Goal: Obtain resource: Download file/media

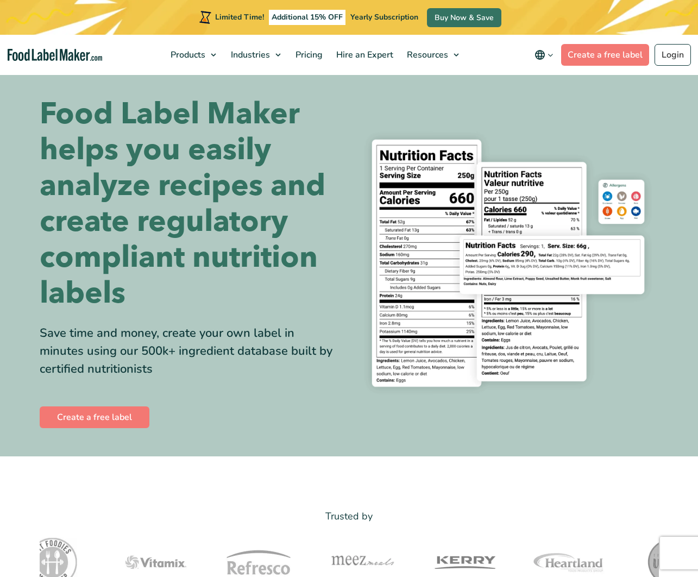
scroll to position [3, 0]
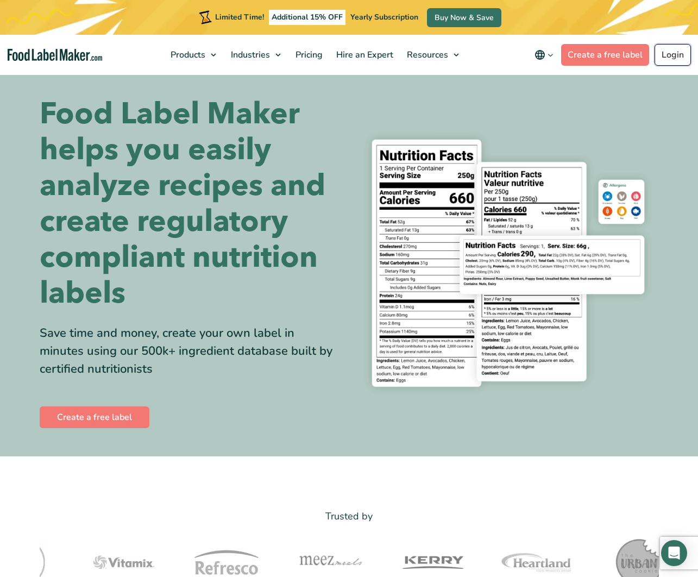
click at [673, 55] on link "Login" at bounding box center [672, 55] width 36 height 22
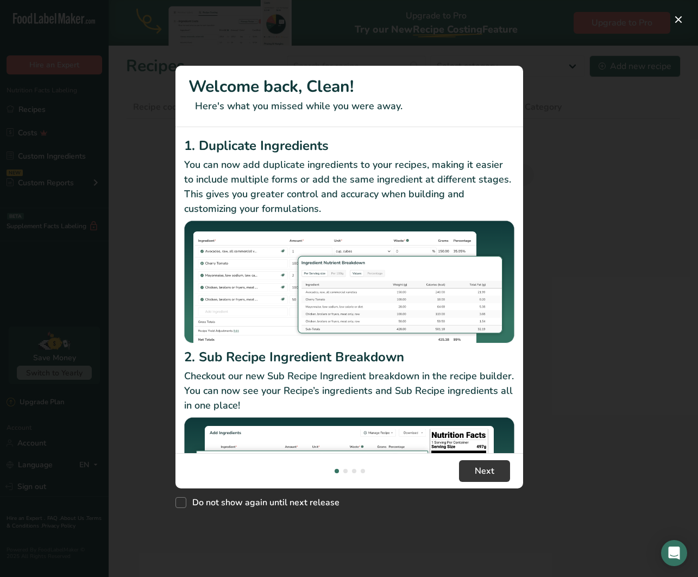
click at [681, 336] on div "New Features" at bounding box center [349, 288] width 698 height 577
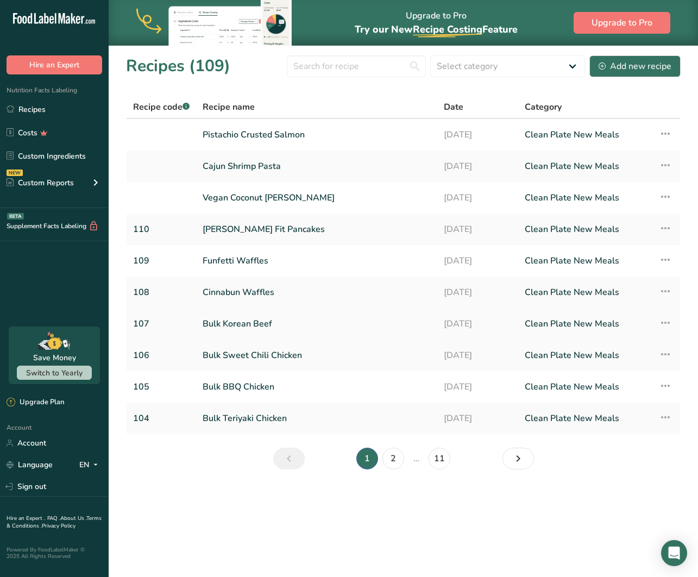
click at [657, 321] on td "Recipe Setup Delete Recipe Duplicate Recipe Scale Recipe Save as Sub-Recipe .a-…" at bounding box center [666, 323] width 28 height 31
click at [663, 323] on icon at bounding box center [665, 323] width 13 height 20
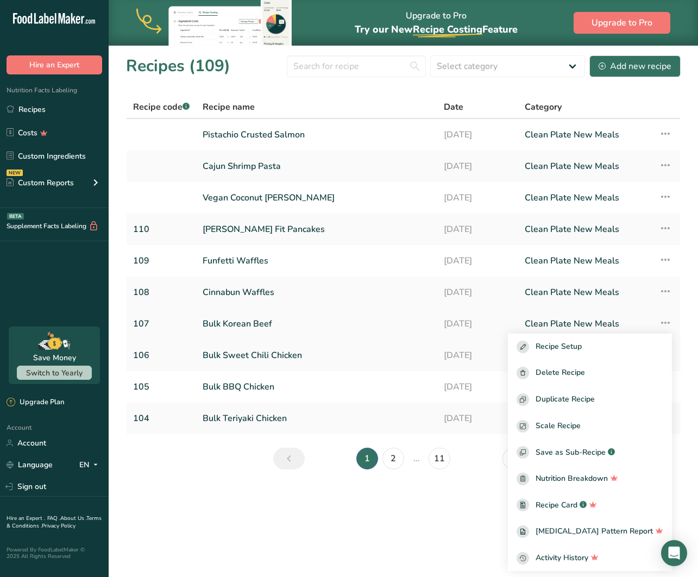
click at [663, 324] on icon at bounding box center [665, 323] width 13 height 20
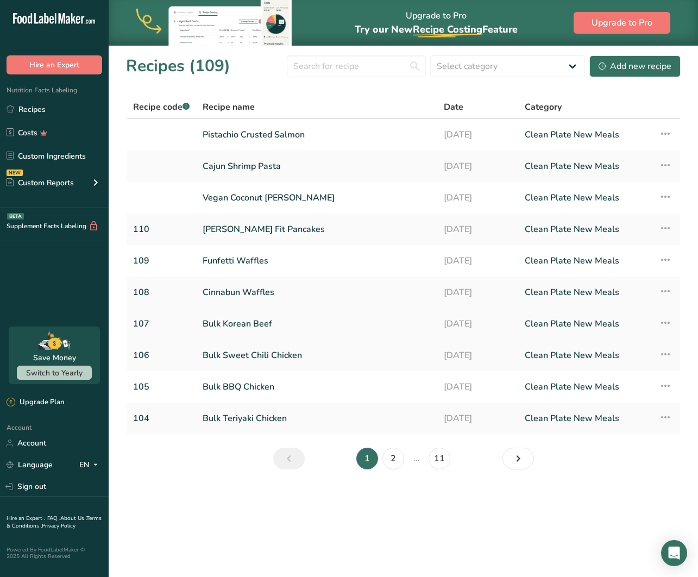
click at [230, 319] on link "Bulk Korean Beef" at bounding box center [317, 323] width 228 height 23
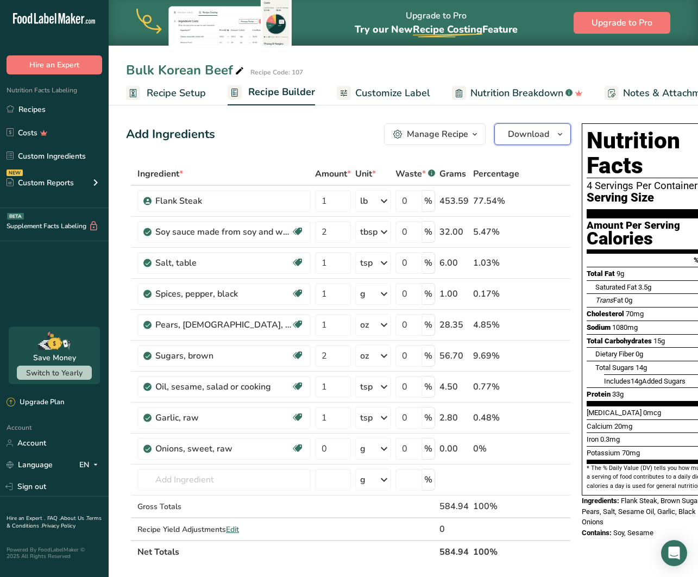
click at [516, 138] on span "Download" at bounding box center [528, 134] width 41 height 13
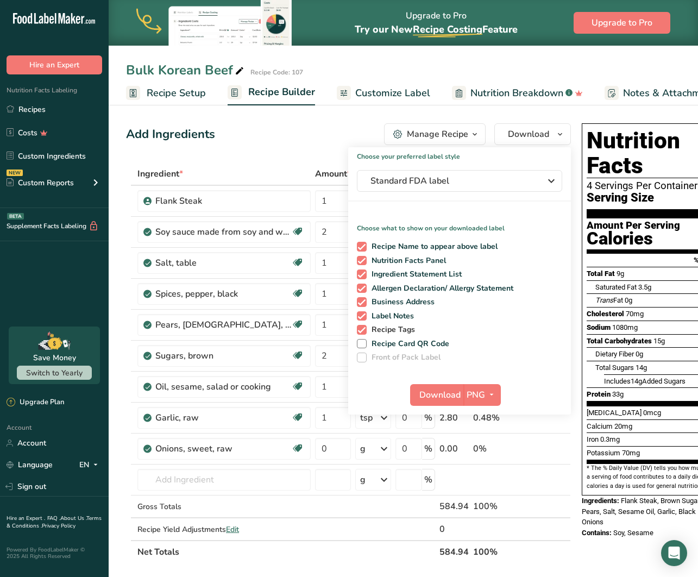
click at [362, 330] on span at bounding box center [362, 330] width 10 height 10
click at [362, 330] on input "Recipe Tags" at bounding box center [360, 329] width 7 height 7
checkbox input "false"
click at [361, 315] on span at bounding box center [362, 316] width 10 height 10
click at [361, 315] on input "Label Notes" at bounding box center [360, 315] width 7 height 7
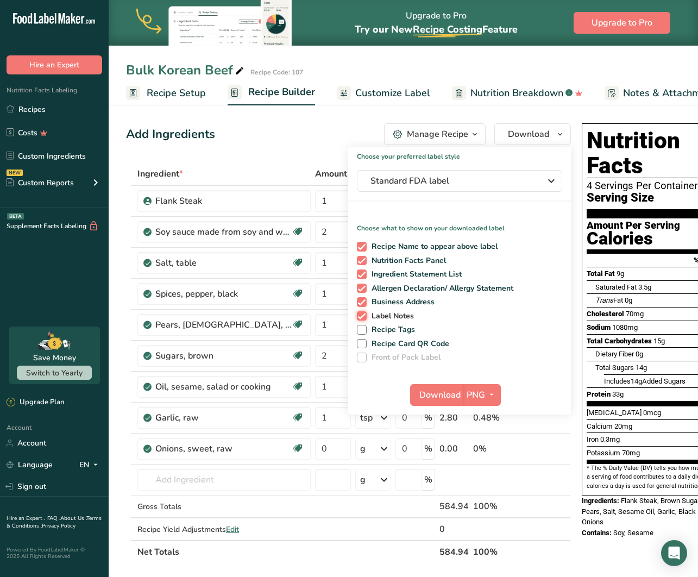
checkbox input "false"
click at [363, 298] on span at bounding box center [362, 302] width 10 height 10
click at [363, 298] on input "Business Address" at bounding box center [360, 301] width 7 height 7
checkbox input "false"
click at [445, 394] on span "Download" at bounding box center [439, 394] width 41 height 13
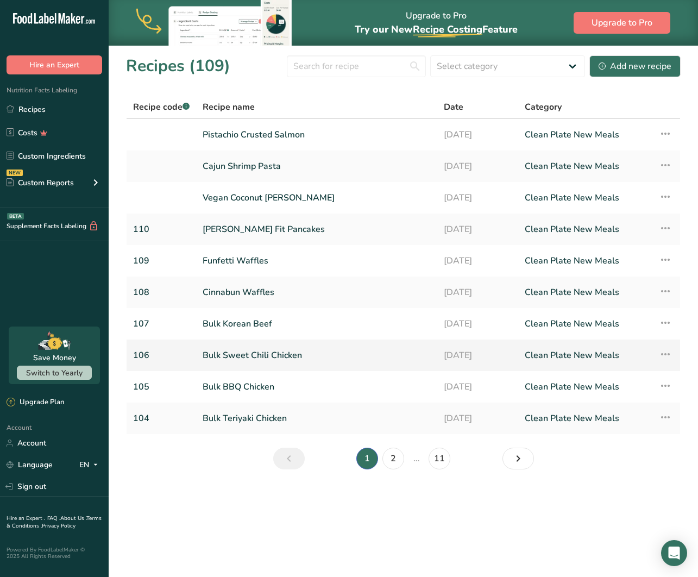
click at [329, 353] on link "Bulk Sweet Chili Chicken" at bounding box center [317, 355] width 228 height 23
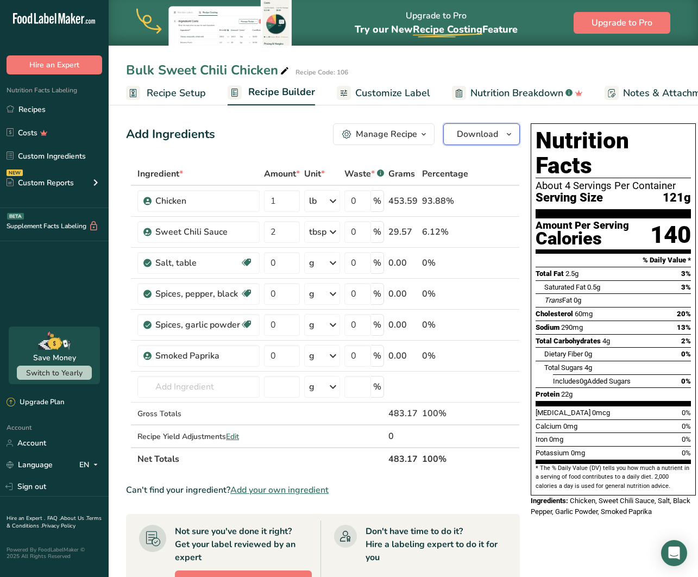
click at [490, 130] on span "Download" at bounding box center [477, 134] width 41 height 13
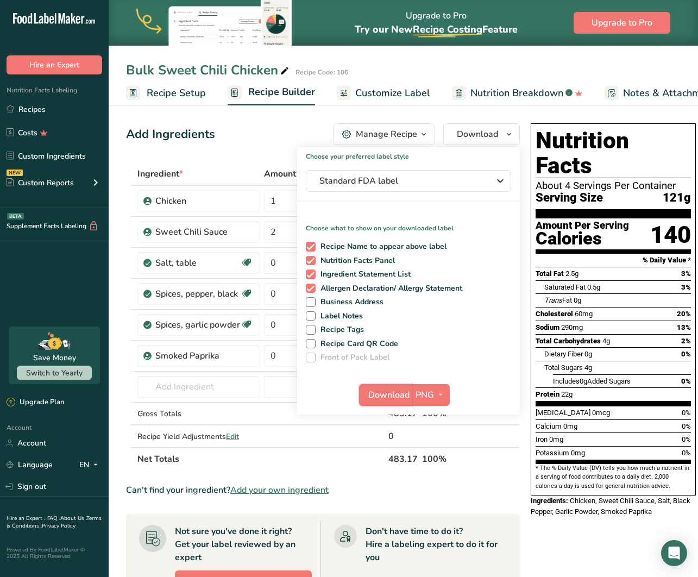
click at [378, 396] on span "Download" at bounding box center [388, 394] width 41 height 13
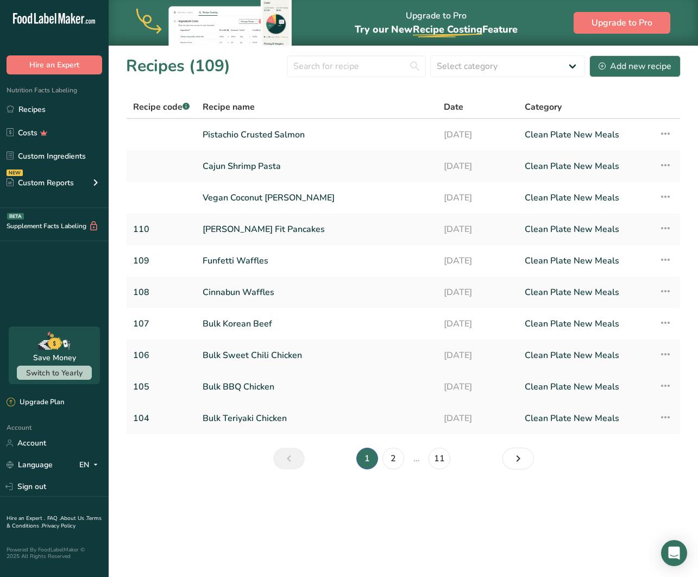
click at [340, 389] on link "Bulk BBQ Chicken" at bounding box center [317, 386] width 228 height 23
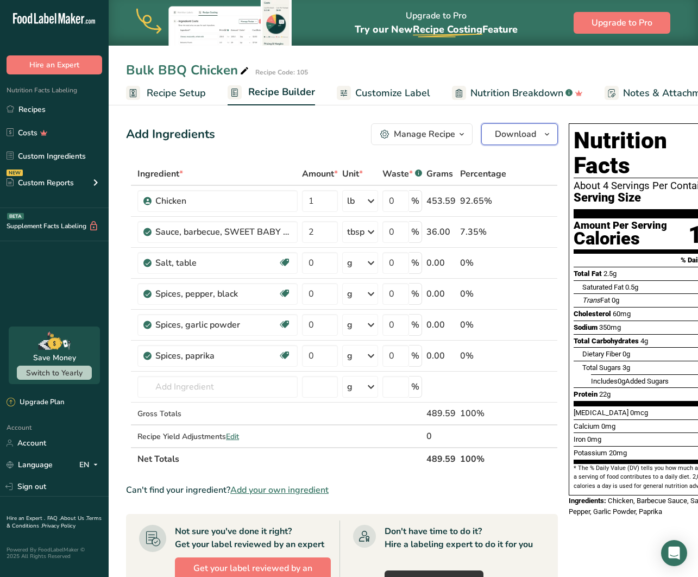
click at [524, 134] on span "Download" at bounding box center [515, 134] width 41 height 13
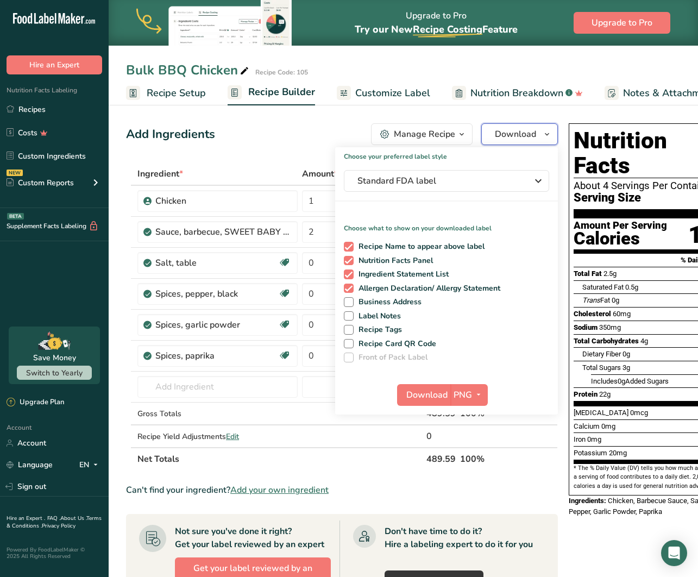
scroll to position [2, 0]
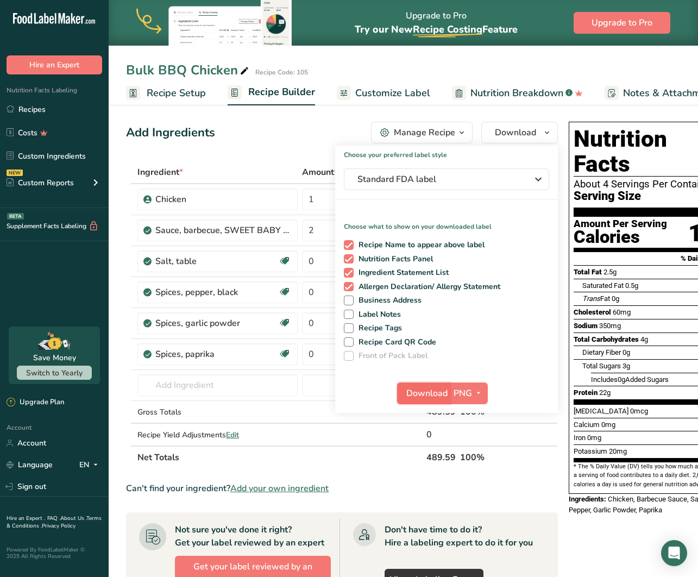
click at [415, 388] on span "Download" at bounding box center [426, 393] width 41 height 13
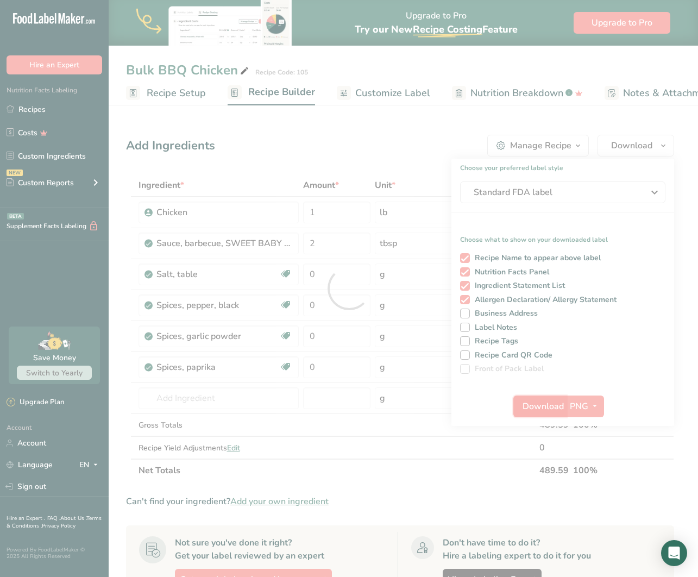
scroll to position [0, 0]
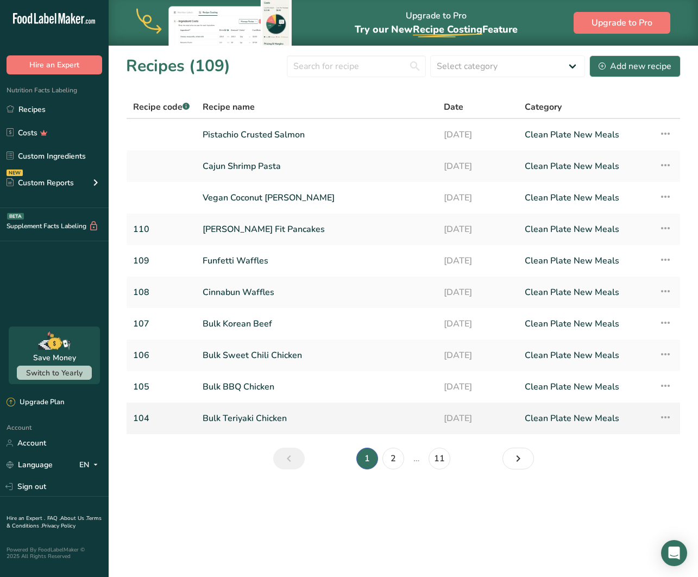
click at [346, 414] on link "Bulk Teriyaki Chicken" at bounding box center [317, 418] width 228 height 23
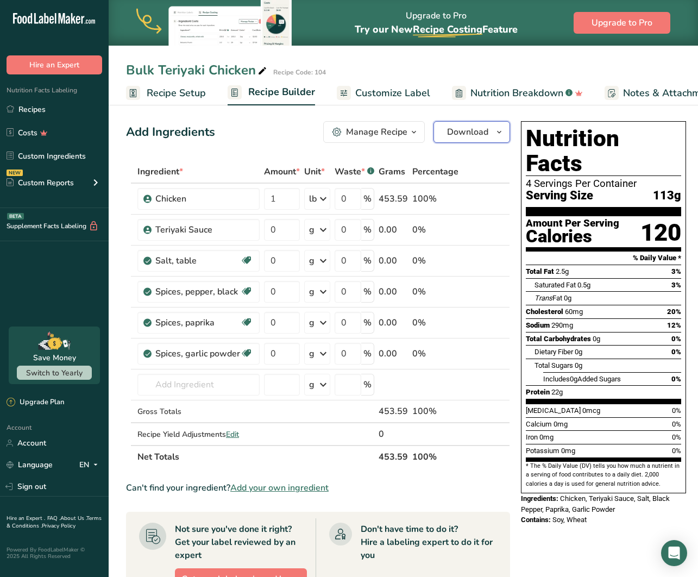
click at [456, 140] on button "Download" at bounding box center [471, 132] width 77 height 22
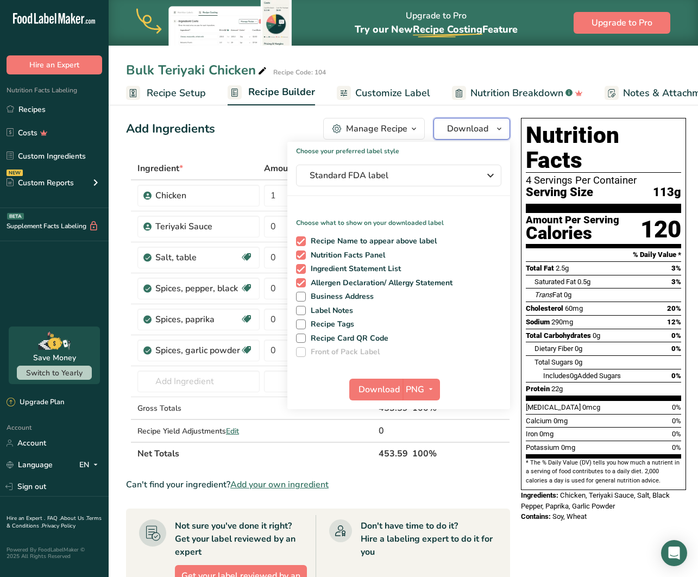
scroll to position [3, 0]
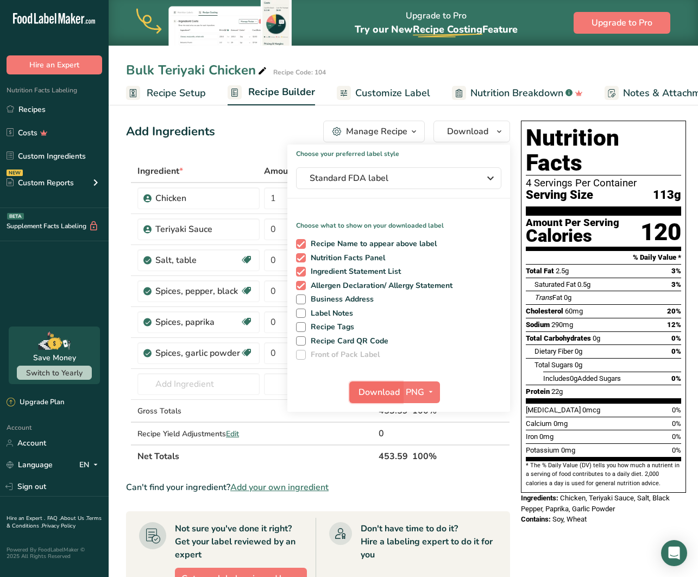
click at [370, 392] on span "Download" at bounding box center [378, 391] width 41 height 13
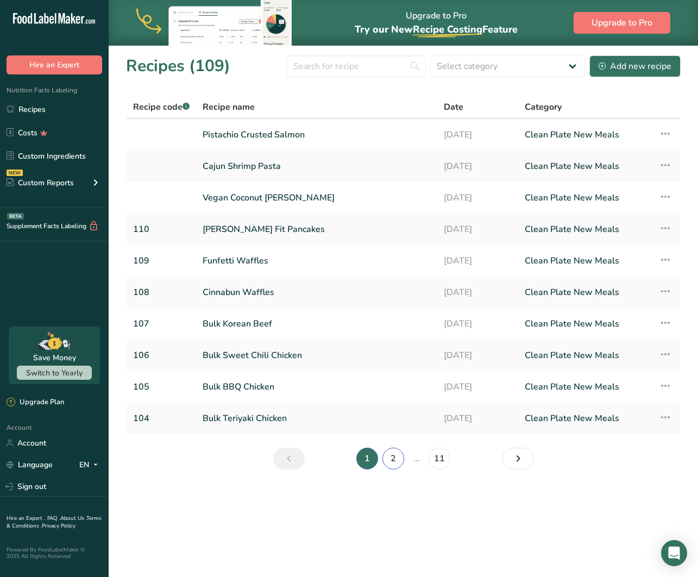
click at [395, 458] on link "2" at bounding box center [393, 458] width 22 height 22
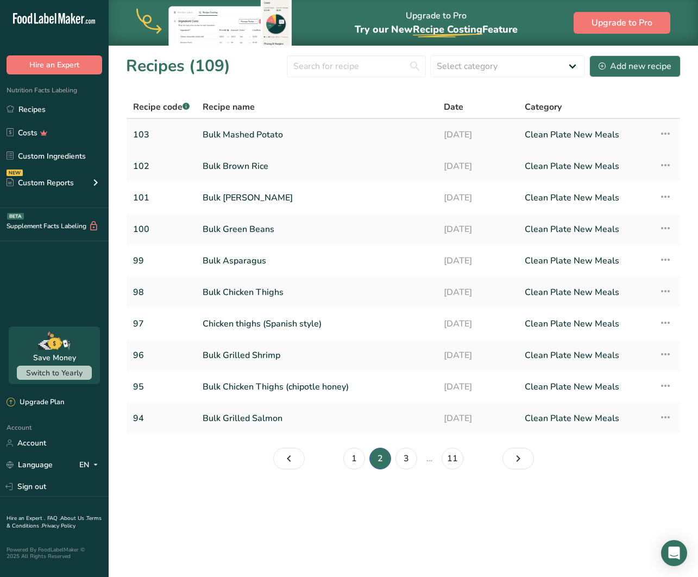
click at [284, 131] on link "Bulk Mashed Potato" at bounding box center [317, 134] width 228 height 23
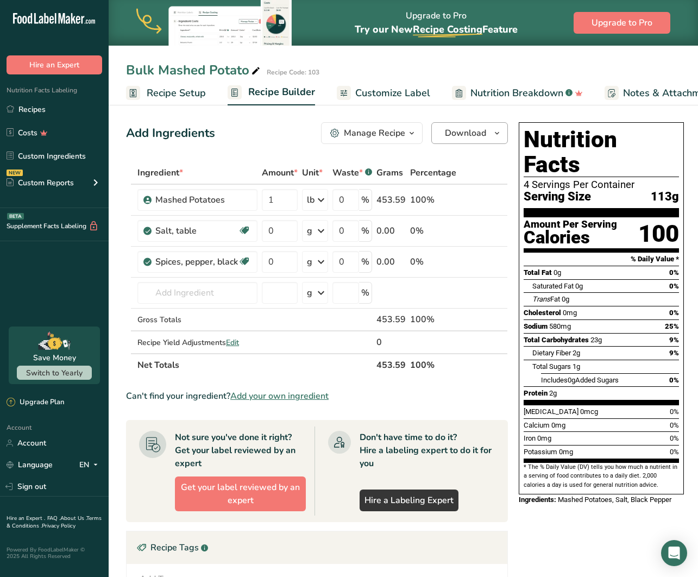
scroll to position [3, 0]
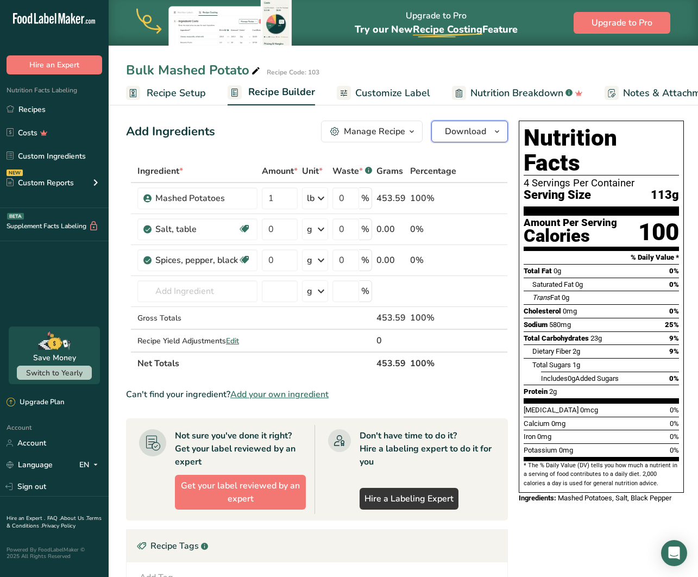
click at [456, 132] on span "Download" at bounding box center [465, 131] width 41 height 13
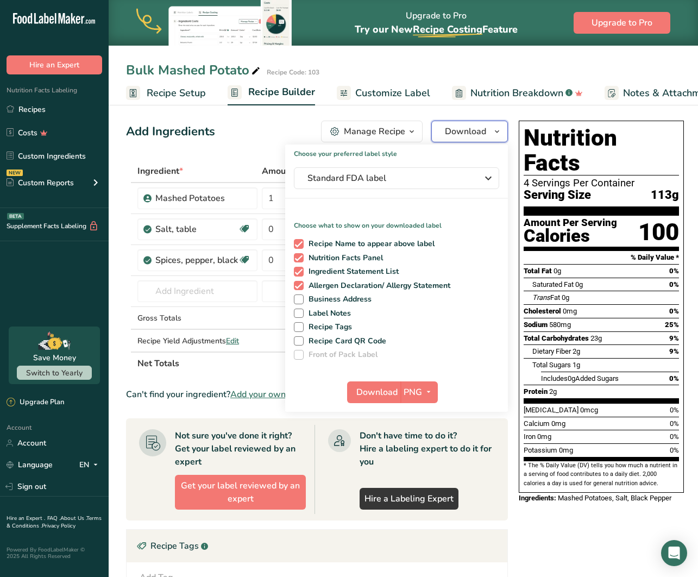
scroll to position [7, 0]
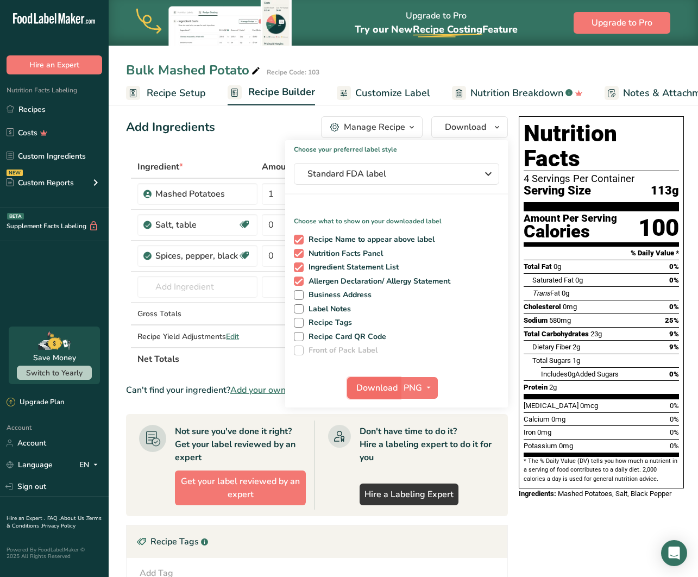
click at [389, 387] on span "Download" at bounding box center [376, 387] width 41 height 13
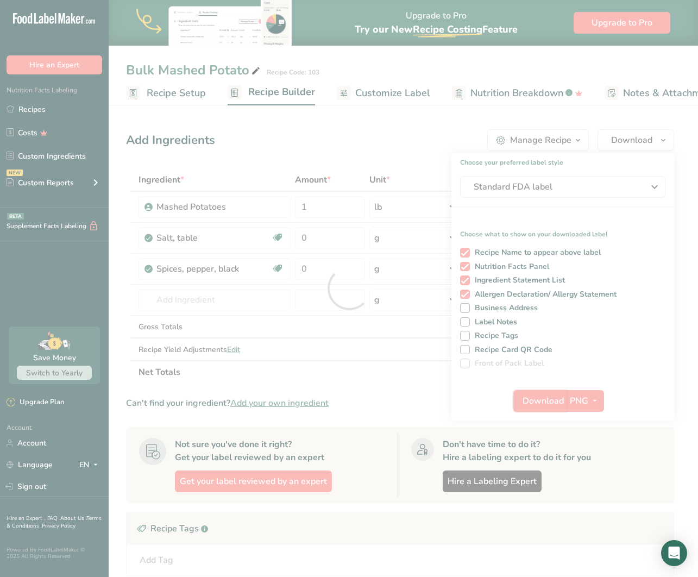
scroll to position [0, 0]
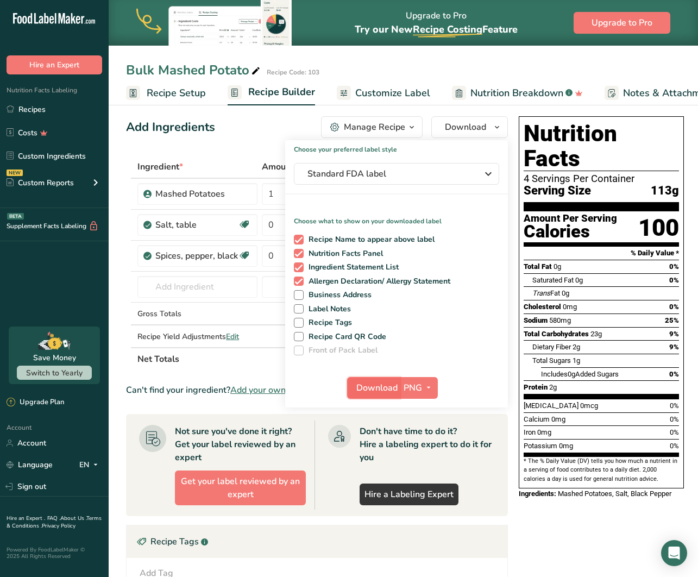
click at [363, 389] on span "Download" at bounding box center [376, 387] width 41 height 13
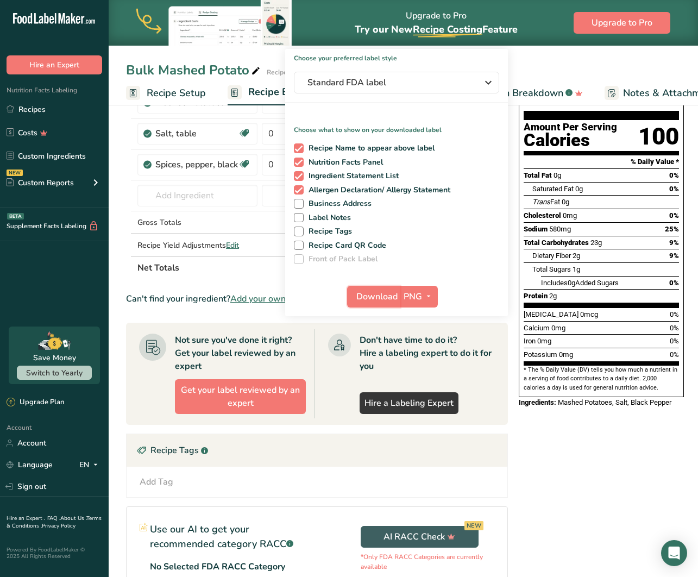
scroll to position [100, 0]
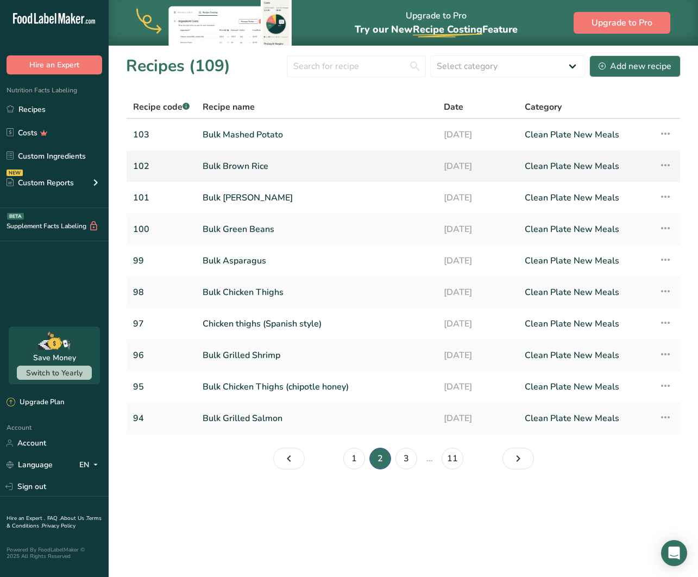
click at [368, 167] on link "Bulk Brown Rice" at bounding box center [317, 166] width 228 height 23
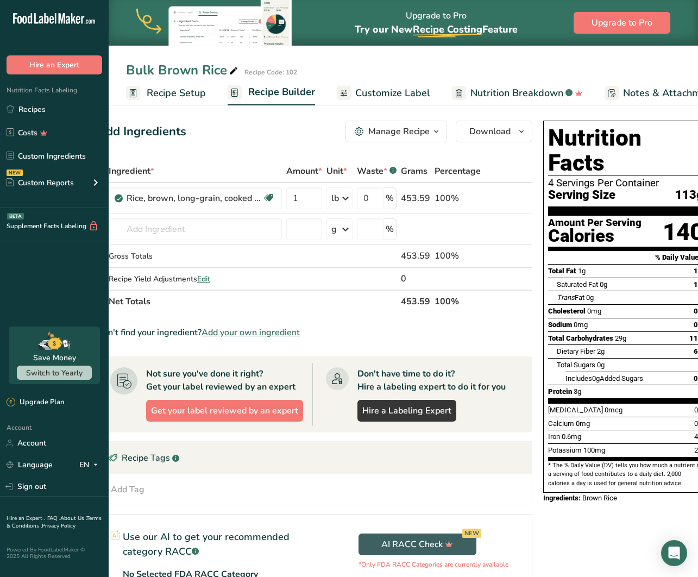
scroll to position [0, 42]
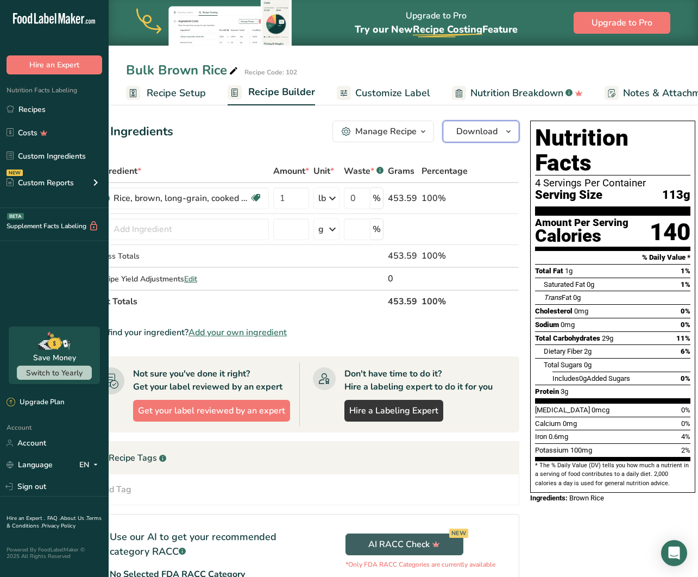
click at [491, 140] on button "Download" at bounding box center [480, 132] width 77 height 22
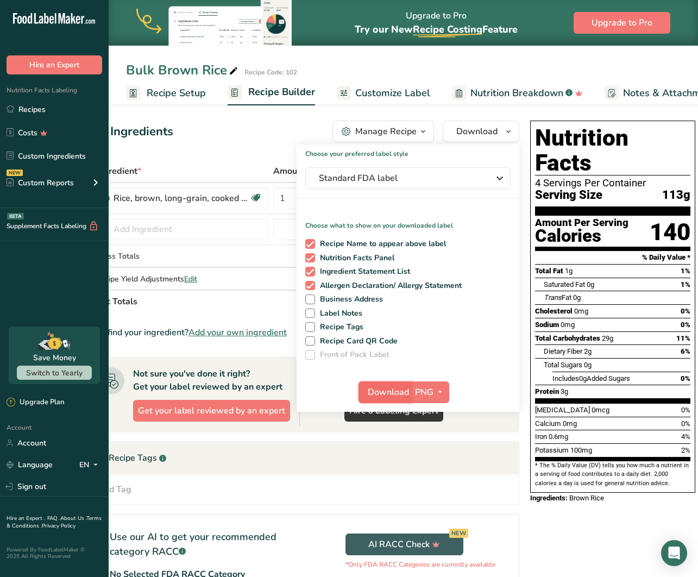
click at [372, 390] on span "Download" at bounding box center [388, 391] width 41 height 13
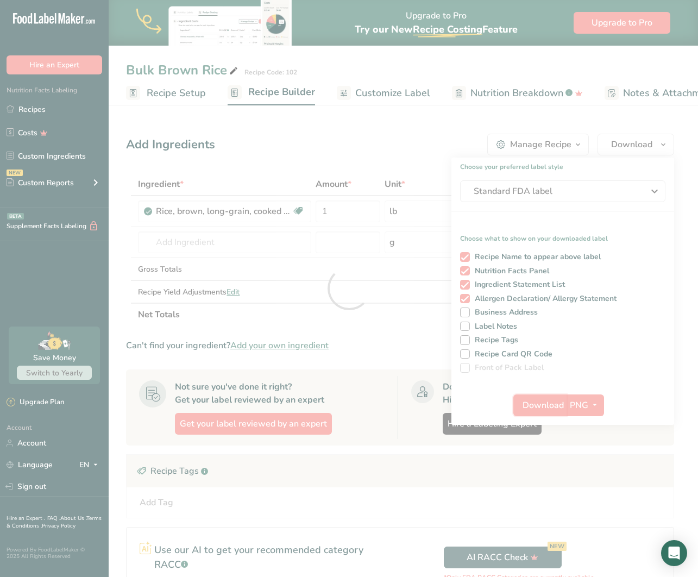
scroll to position [0, 0]
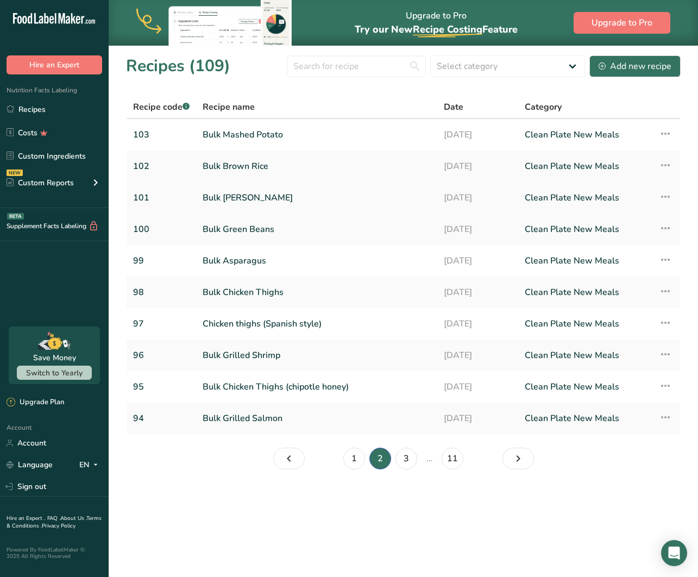
click at [168, 199] on link "101" at bounding box center [161, 197] width 56 height 23
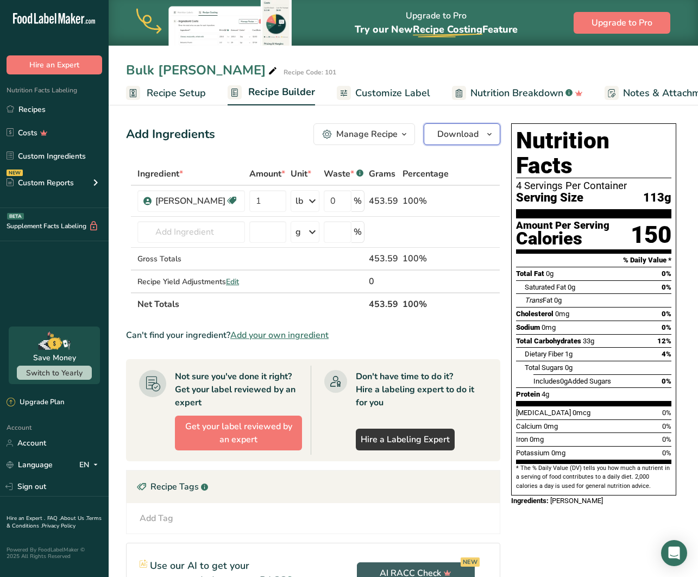
click at [456, 138] on span "Download" at bounding box center [457, 134] width 41 height 13
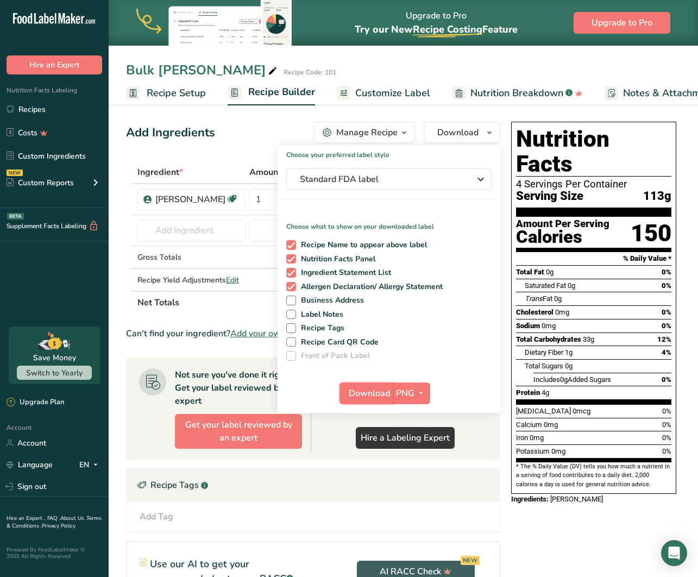
click at [371, 389] on span "Download" at bounding box center [369, 393] width 41 height 13
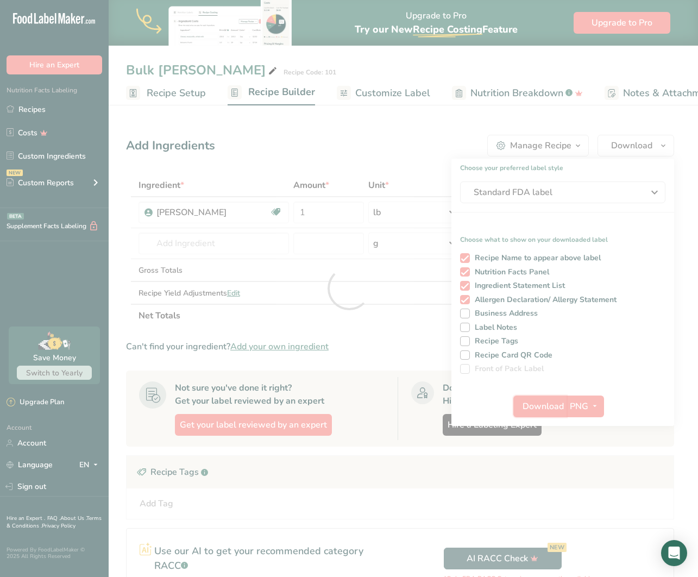
scroll to position [4, 0]
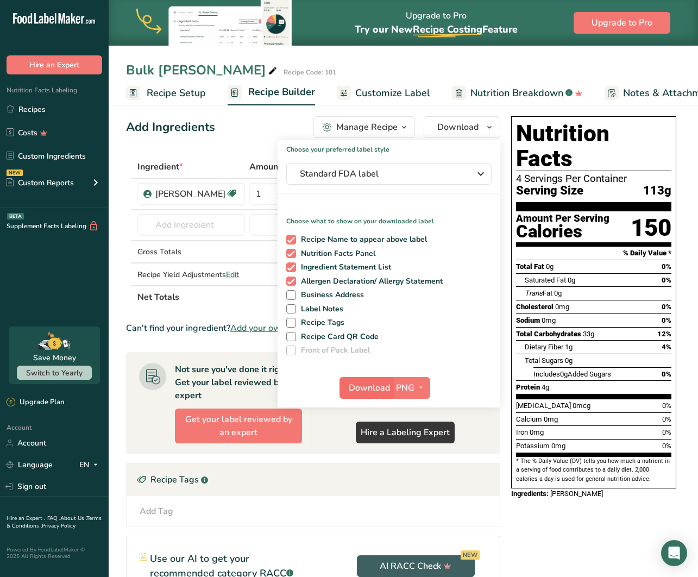
scroll to position [9, 0]
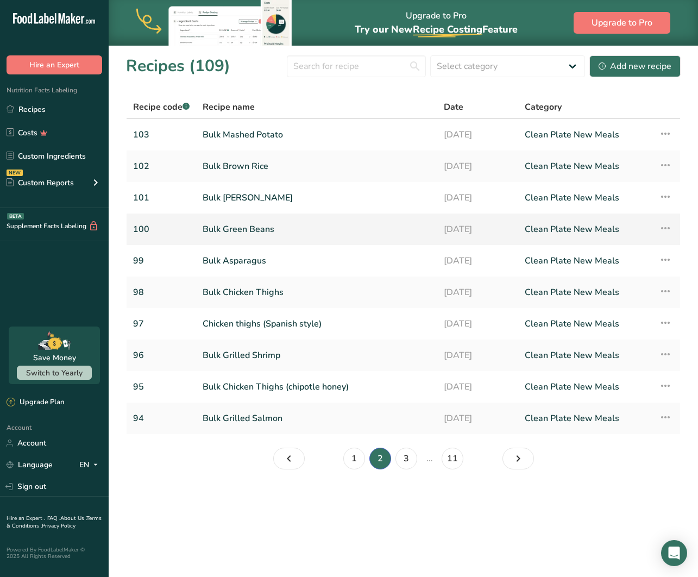
click at [261, 230] on link "Bulk Green Beans" at bounding box center [317, 229] width 228 height 23
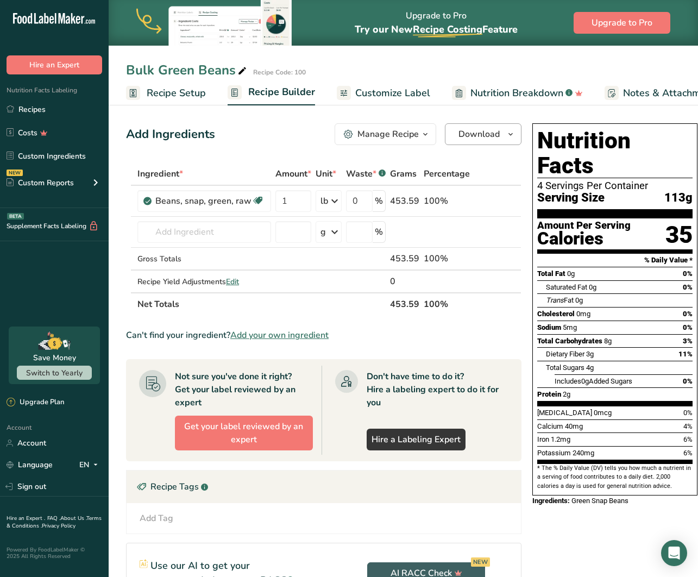
scroll to position [2, 0]
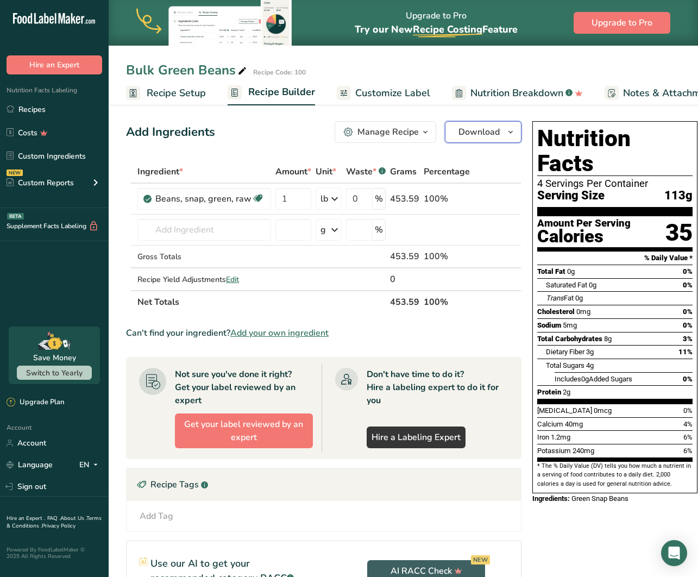
click at [500, 132] on button "Download" at bounding box center [483, 132] width 77 height 22
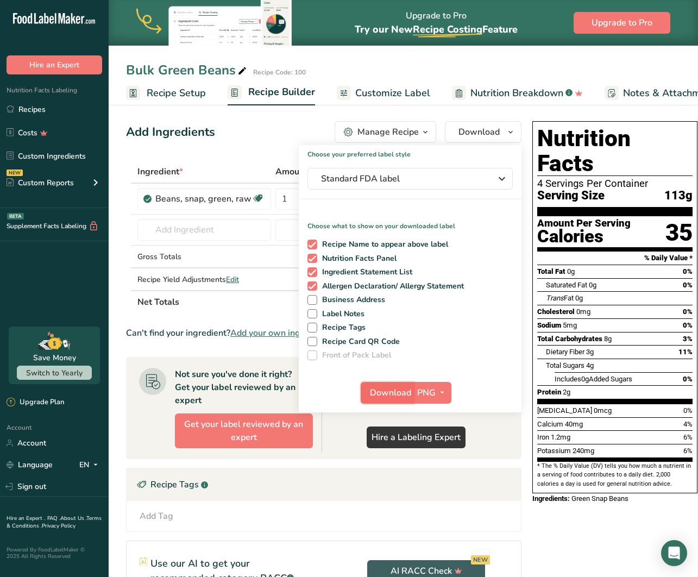
click at [389, 393] on span "Download" at bounding box center [390, 392] width 41 height 13
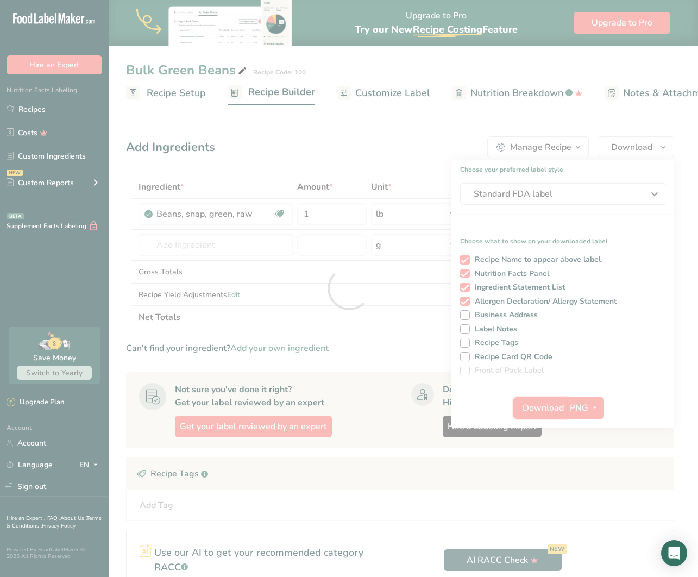
scroll to position [0, 0]
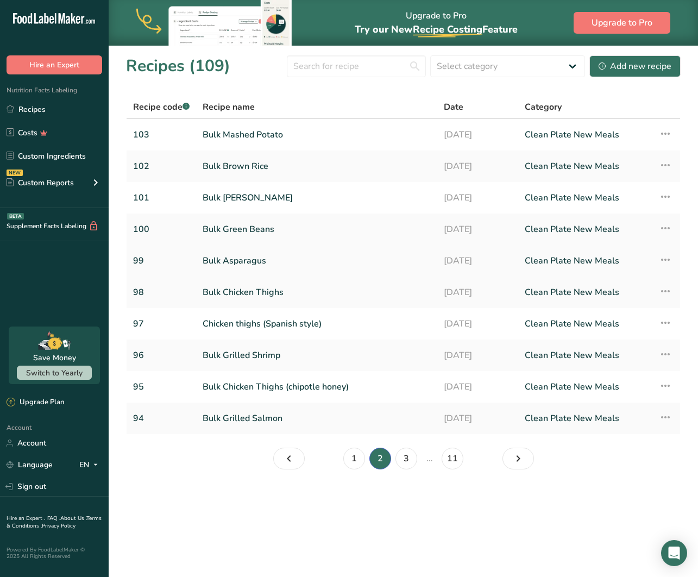
click at [331, 258] on link "Bulk Asparagus" at bounding box center [317, 260] width 228 height 23
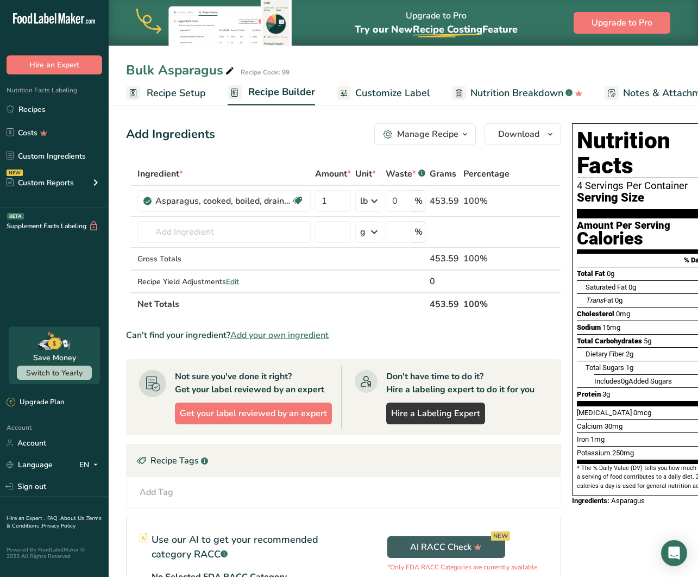
scroll to position [1, 0]
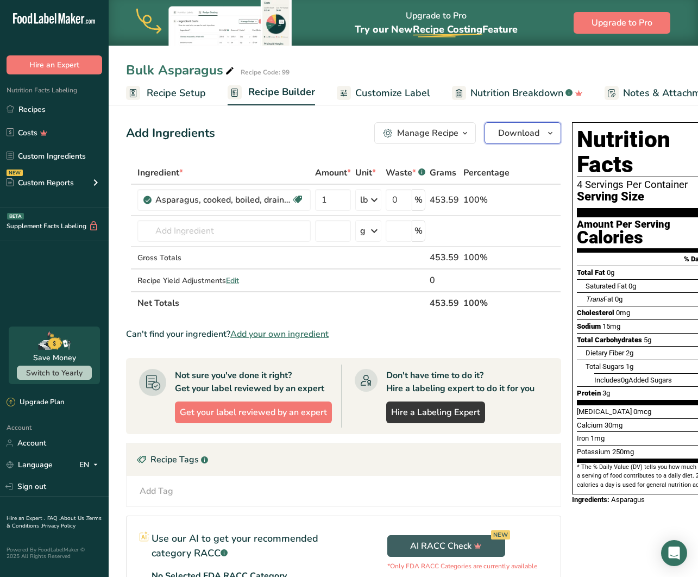
click at [533, 128] on span "Download" at bounding box center [518, 133] width 41 height 13
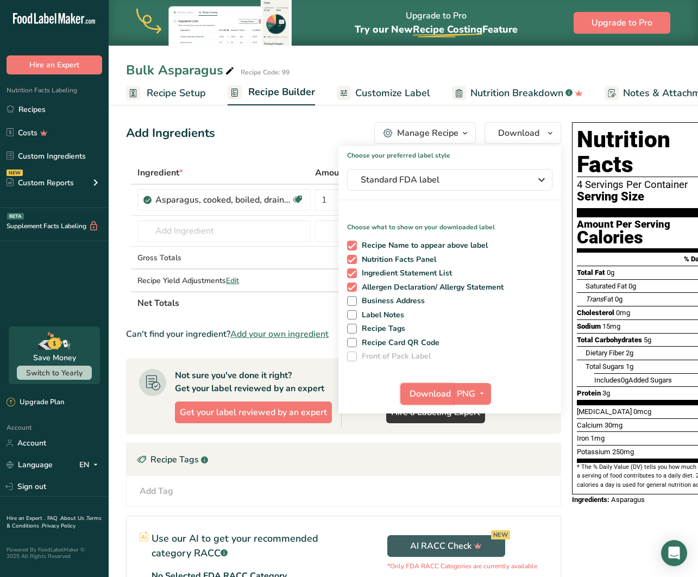
click at [427, 391] on span "Download" at bounding box center [429, 393] width 41 height 13
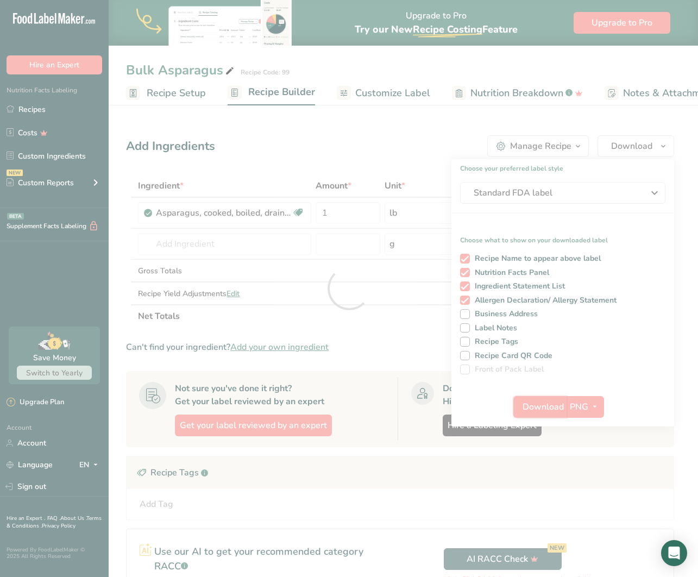
scroll to position [0, 0]
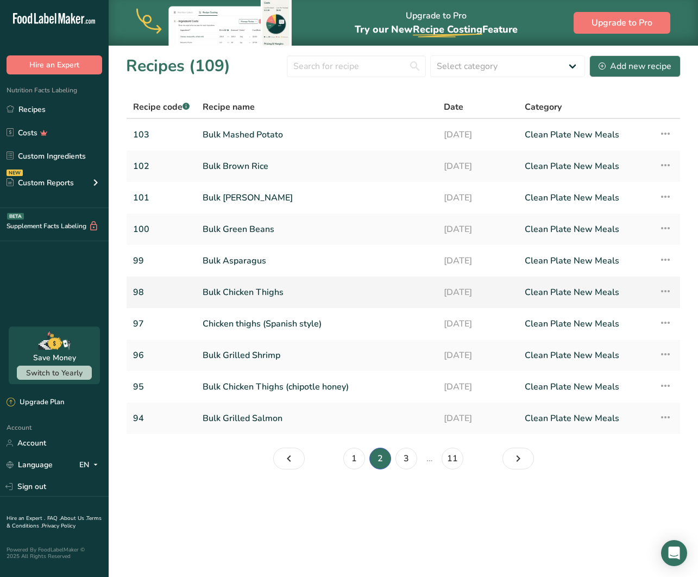
click at [280, 294] on link "Bulk Chicken Thighs" at bounding box center [317, 292] width 228 height 23
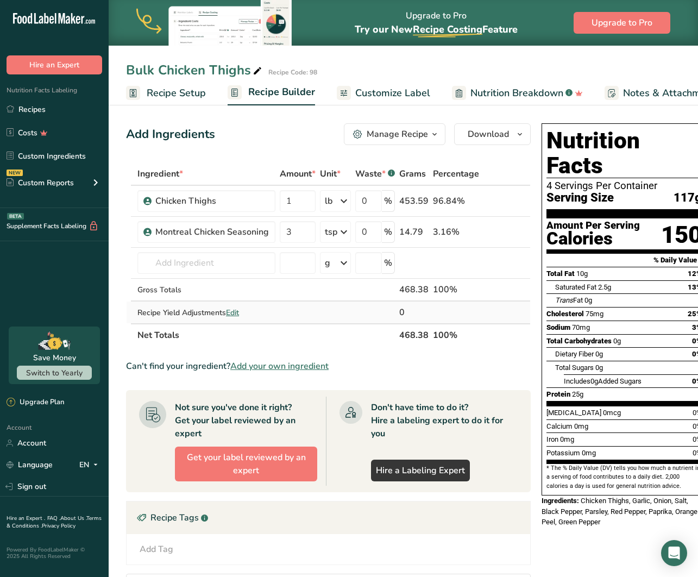
scroll to position [0, 10]
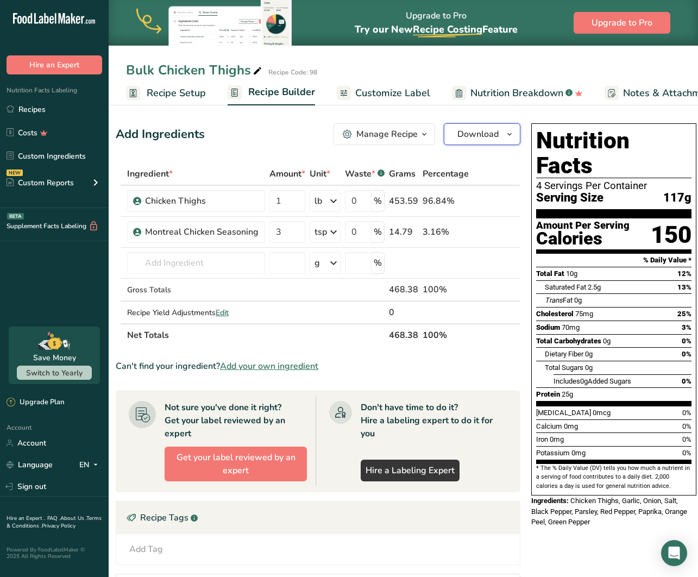
click at [472, 124] on button "Download" at bounding box center [482, 134] width 77 height 22
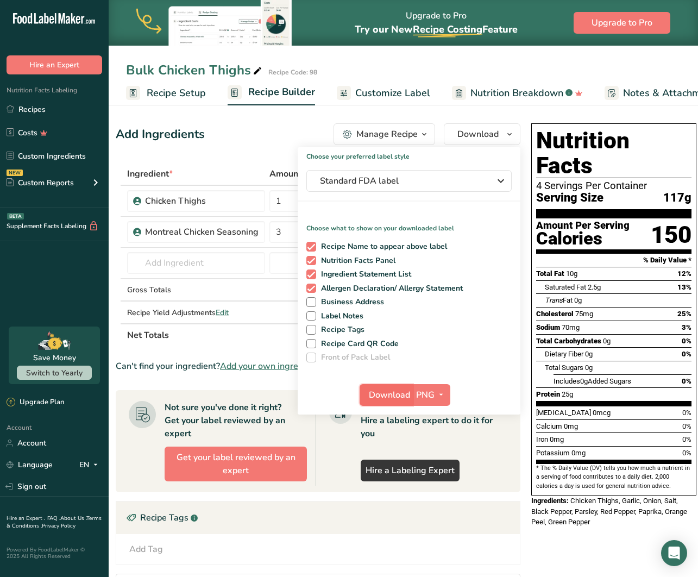
click at [384, 389] on span "Download" at bounding box center [389, 394] width 41 height 13
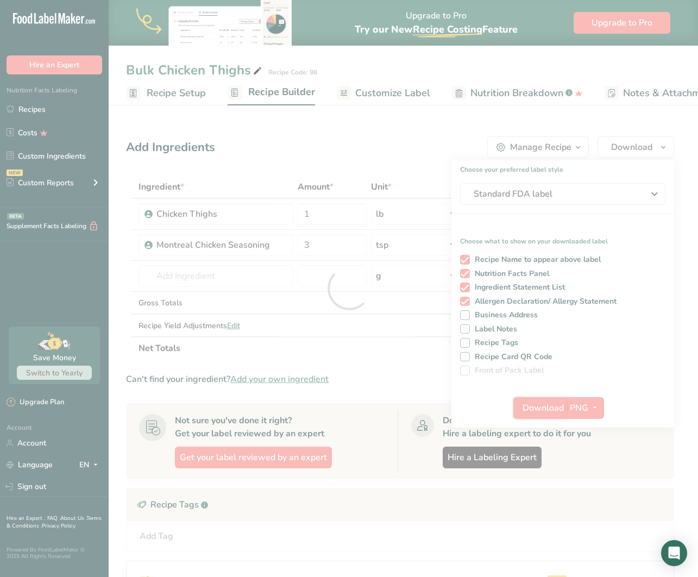
scroll to position [0, 0]
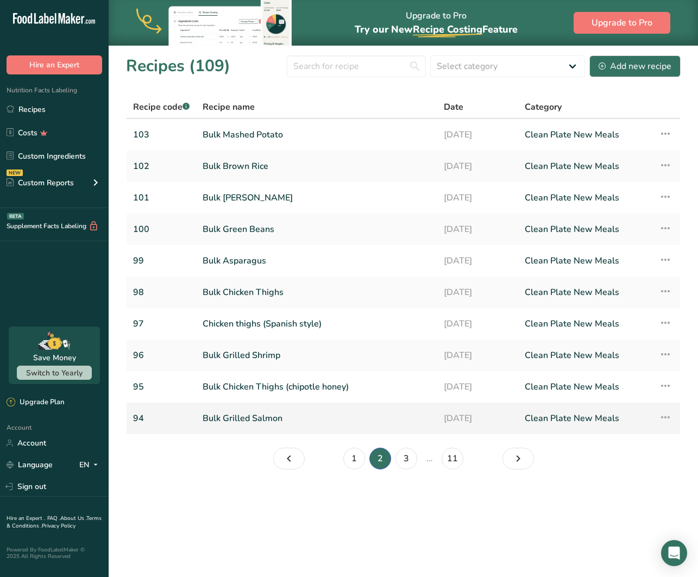
click at [299, 416] on link "Bulk Grilled Salmon" at bounding box center [317, 418] width 228 height 23
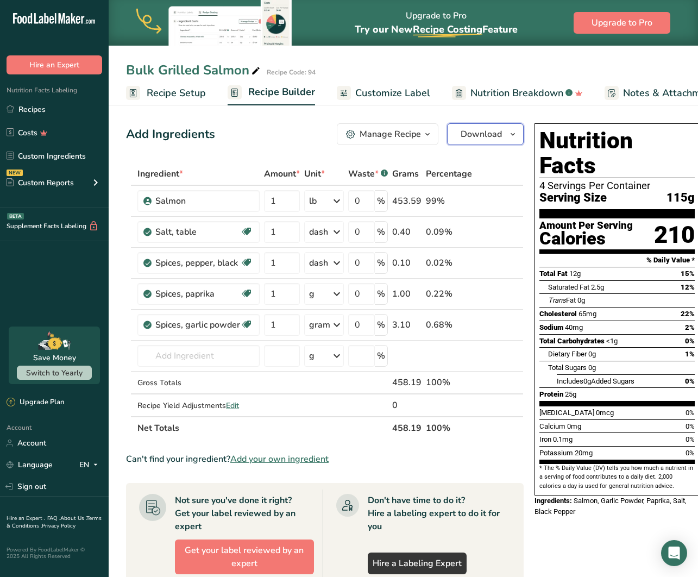
click at [503, 135] on button "Download" at bounding box center [485, 134] width 77 height 22
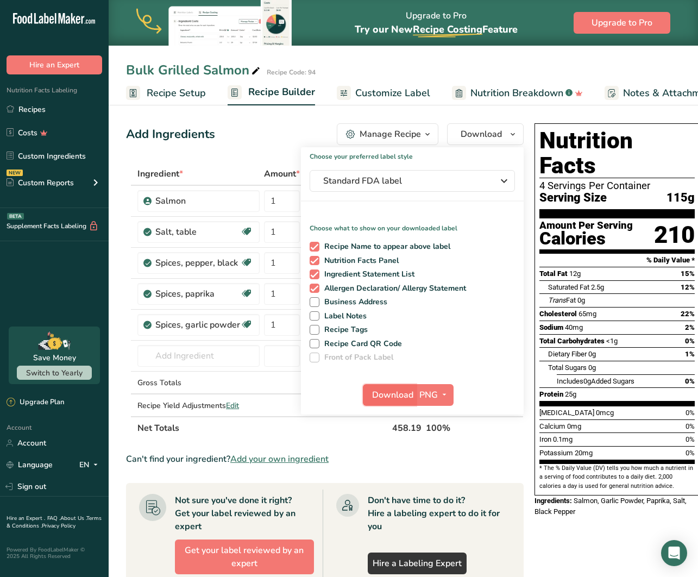
click at [395, 395] on span "Download" at bounding box center [392, 394] width 41 height 13
click at [274, 125] on div "Add Ingredients Manage Recipe Delete Recipe Duplicate Recipe Scale Recipe Save …" at bounding box center [324, 134] width 397 height 22
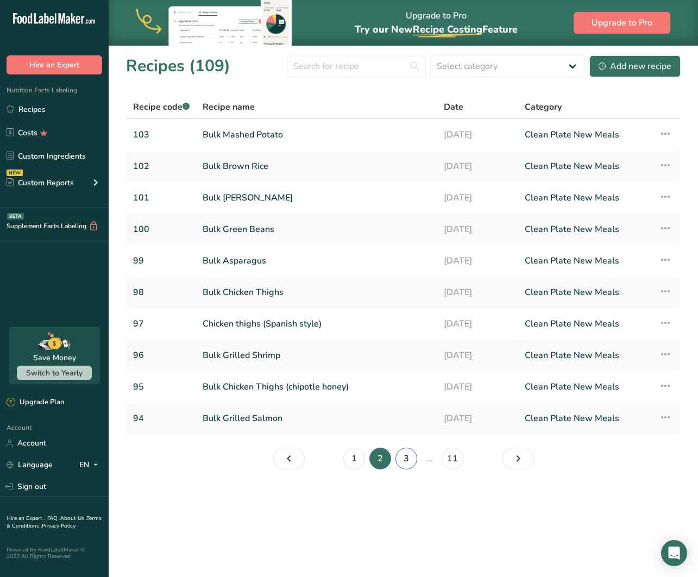
click at [406, 458] on link "3" at bounding box center [406, 458] width 22 height 22
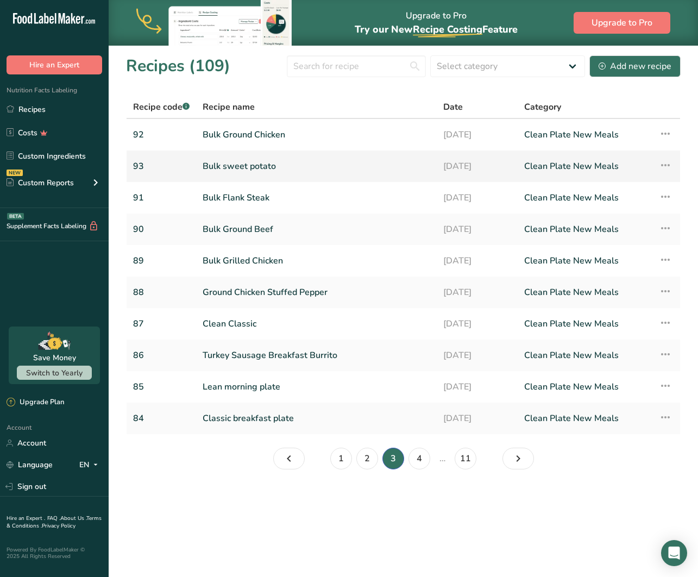
click at [258, 167] on link "Bulk sweet potato" at bounding box center [316, 166] width 227 height 23
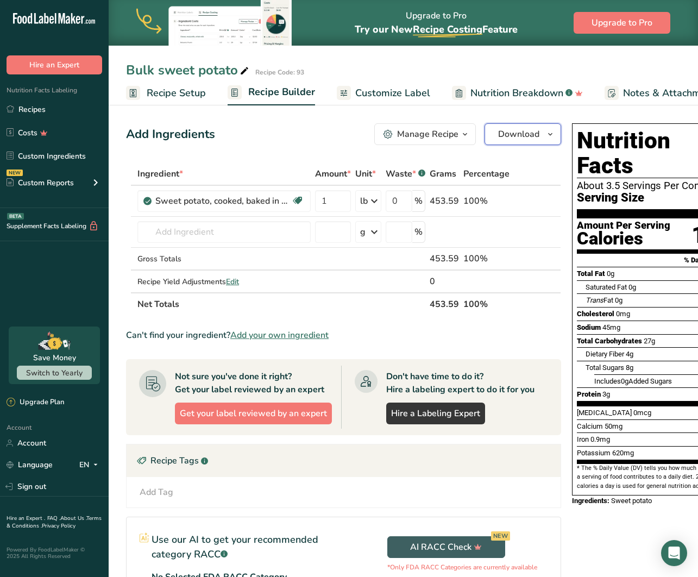
click at [531, 130] on span "Download" at bounding box center [518, 134] width 41 height 13
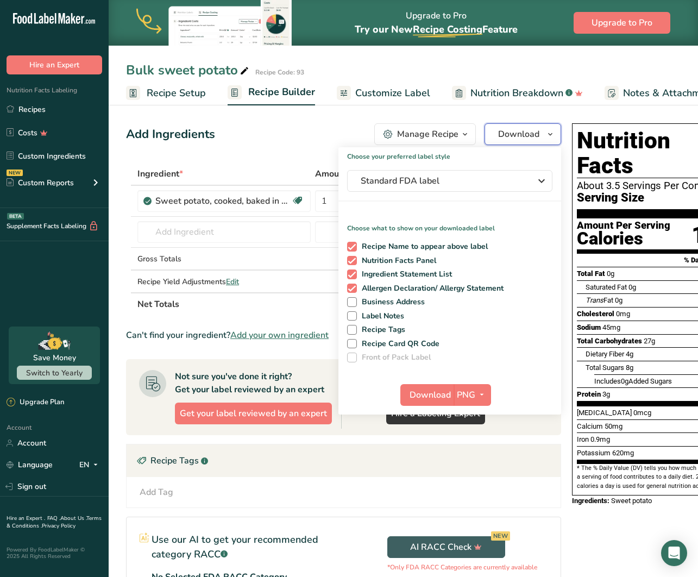
scroll to position [5, 0]
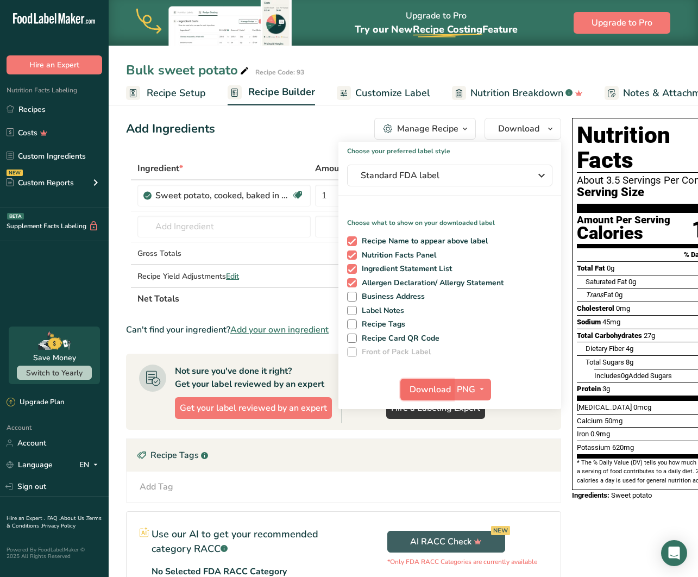
click at [418, 394] on span "Download" at bounding box center [429, 389] width 41 height 13
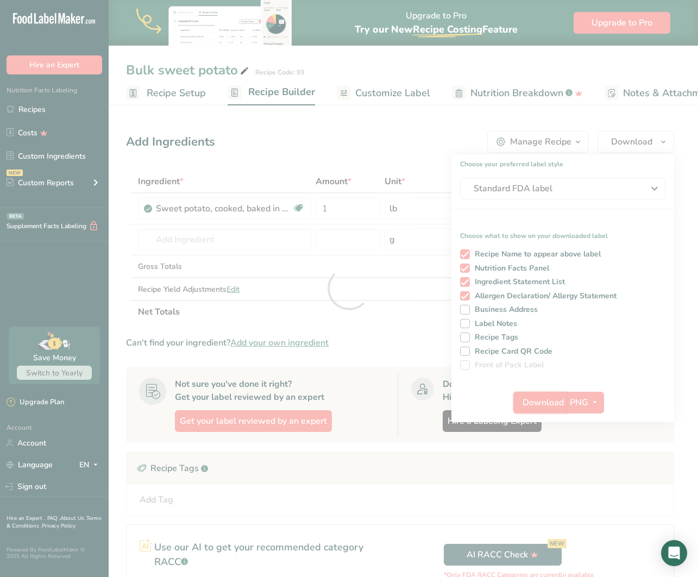
scroll to position [0, 0]
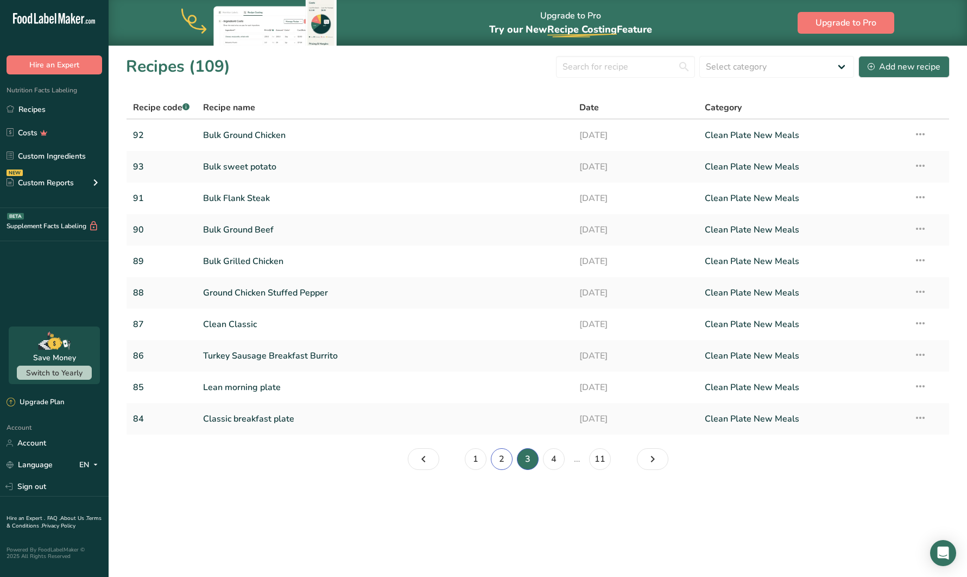
click at [502, 454] on link "2" at bounding box center [502, 459] width 22 height 22
click at [486, 461] on link "1" at bounding box center [489, 459] width 22 height 22
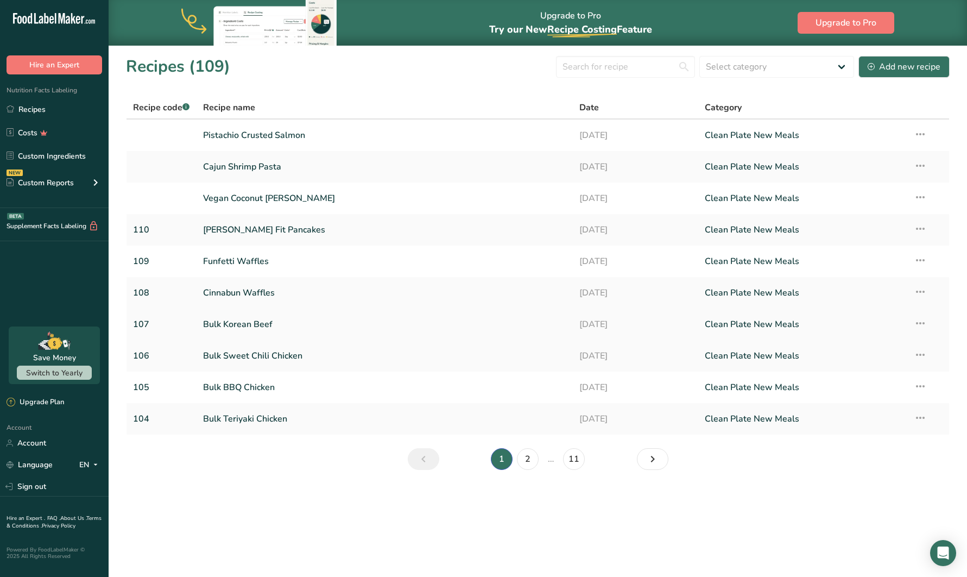
click at [315, 324] on link "Bulk Korean Beef" at bounding box center [384, 324] width 363 height 23
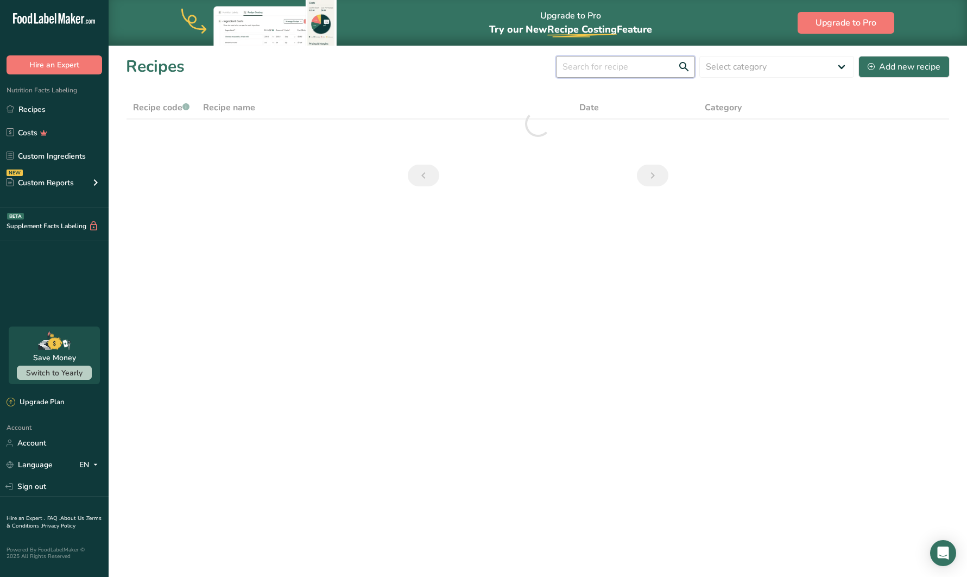
click at [604, 69] on input "text" at bounding box center [625, 67] width 139 height 22
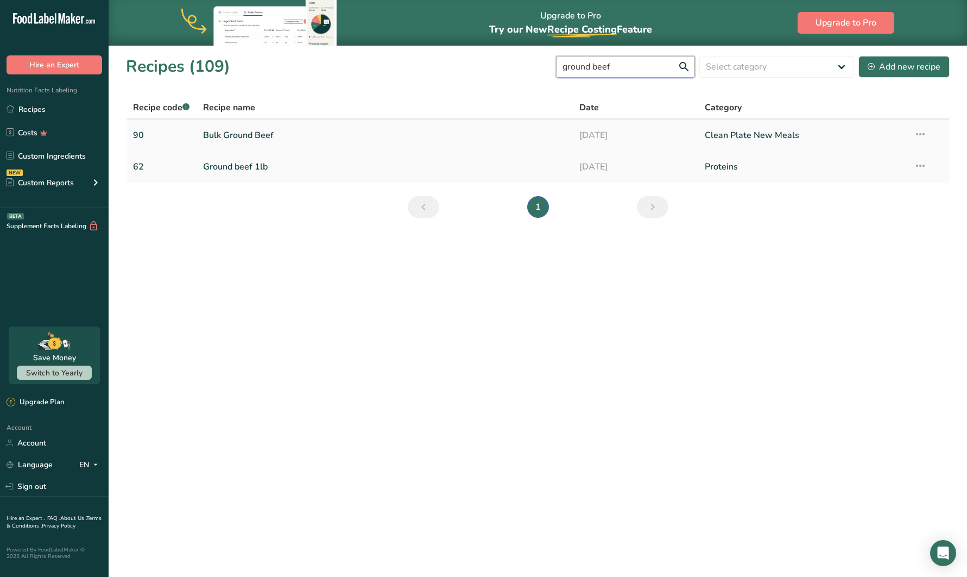
type input "ground beef"
click at [395, 134] on link "Bulk Ground Beef" at bounding box center [384, 135] width 363 height 23
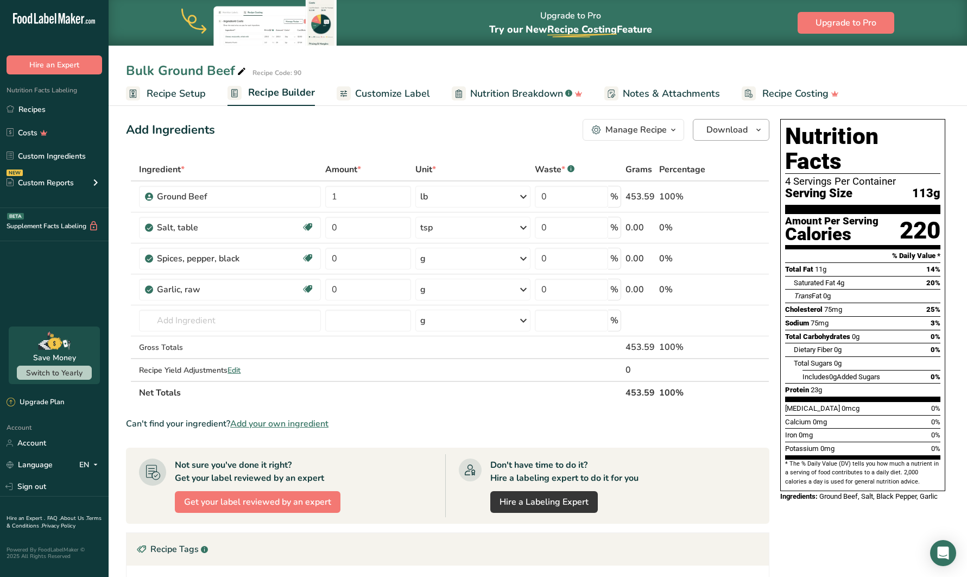
scroll to position [4, 0]
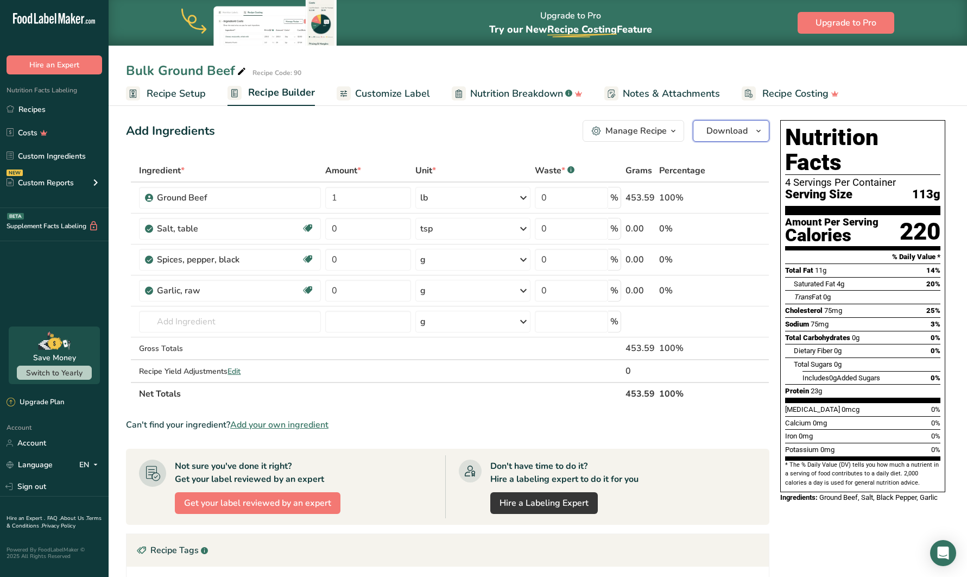
click at [697, 137] on button "Download" at bounding box center [731, 131] width 77 height 22
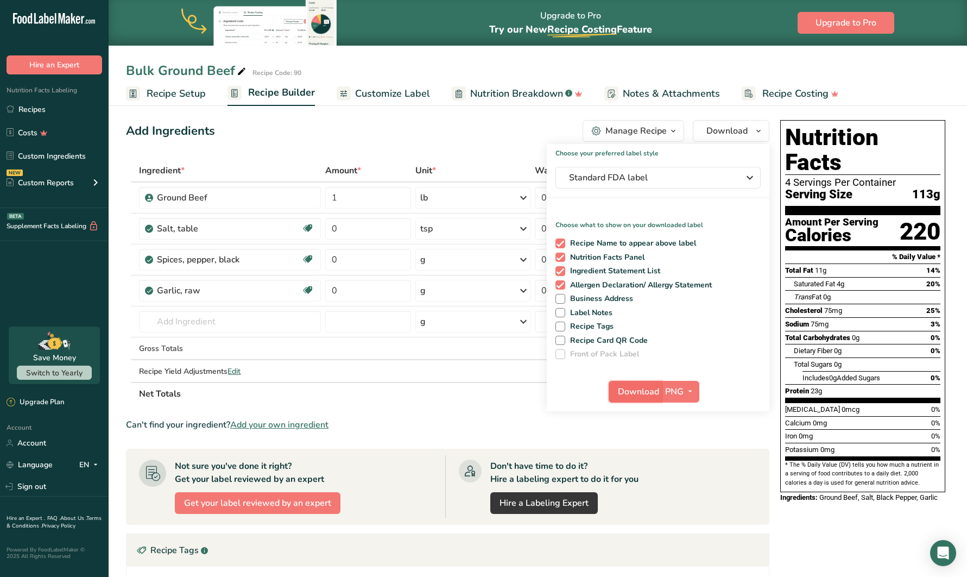
click at [631, 397] on span "Download" at bounding box center [638, 391] width 41 height 13
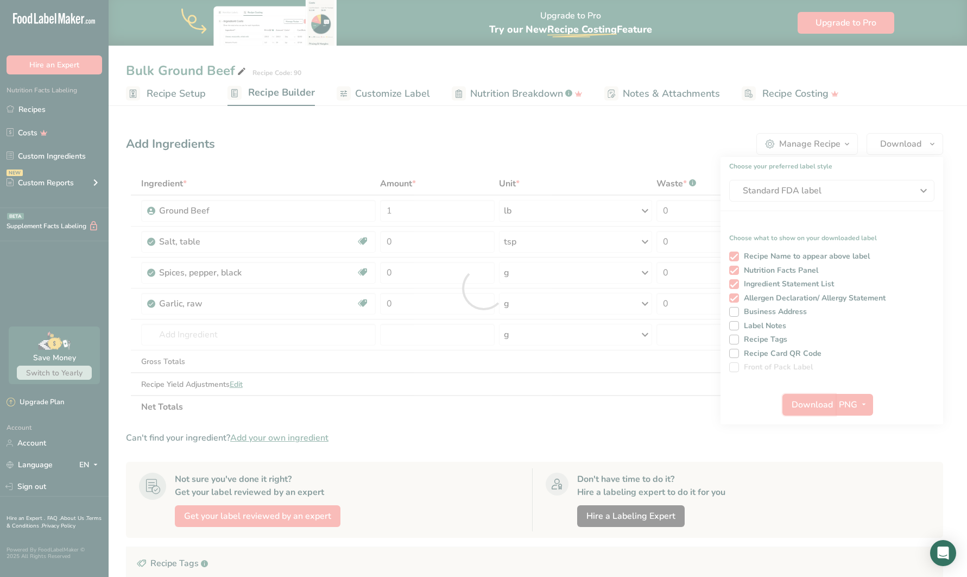
scroll to position [0, 0]
